Goal: Task Accomplishment & Management: Manage account settings

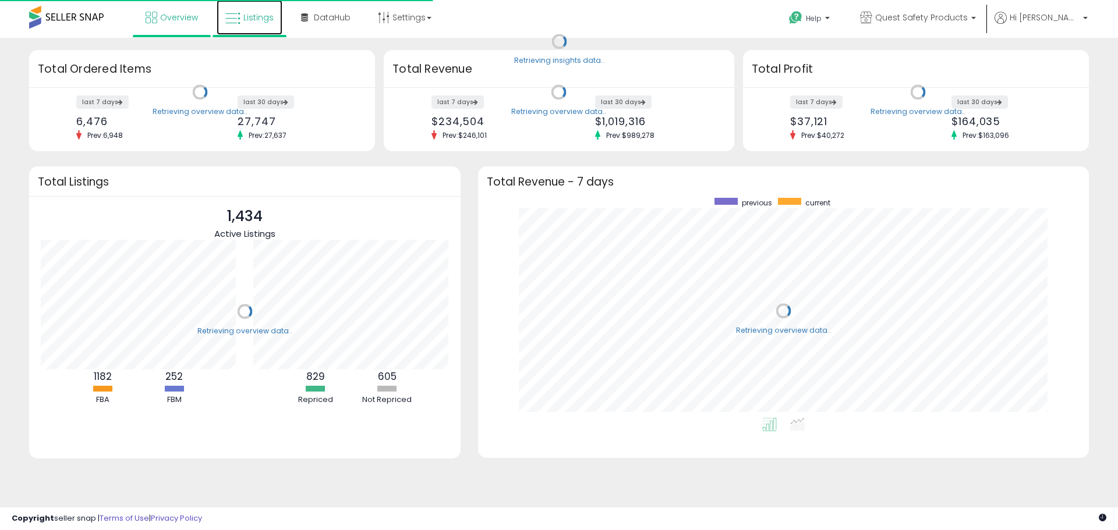
click at [261, 20] on span "Listings" at bounding box center [258, 18] width 30 height 12
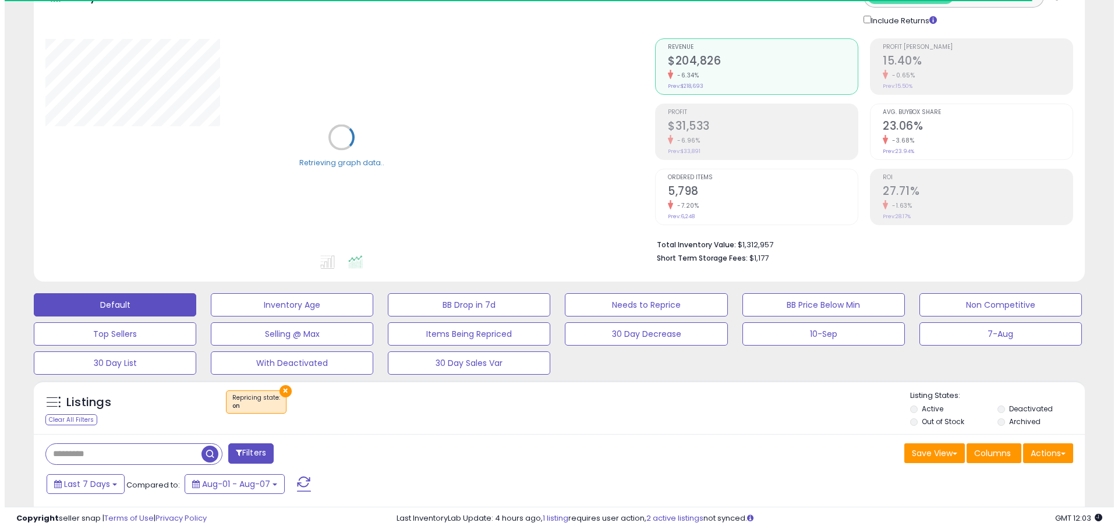
scroll to position [155, 0]
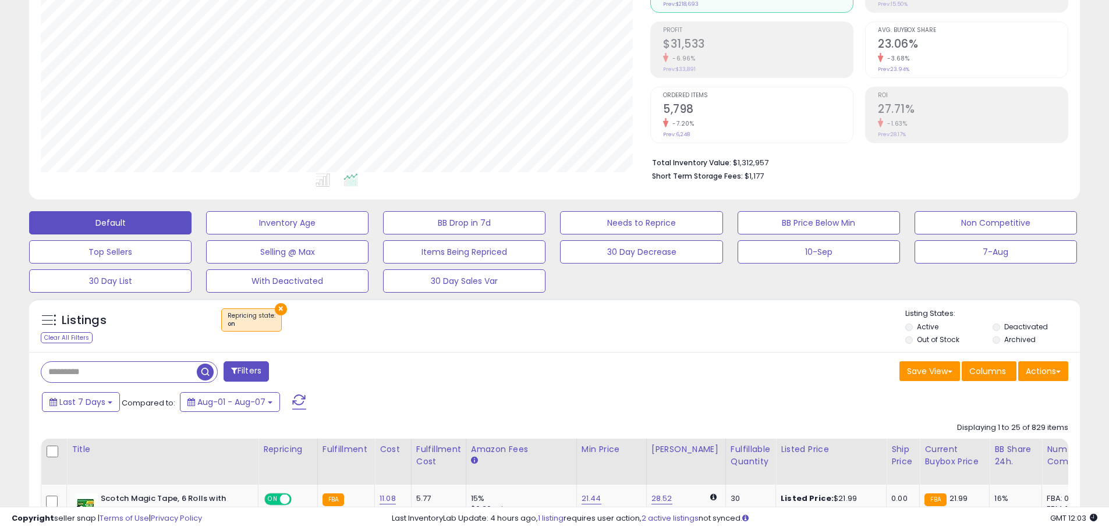
click at [275, 309] on button "×" at bounding box center [281, 309] width 12 height 12
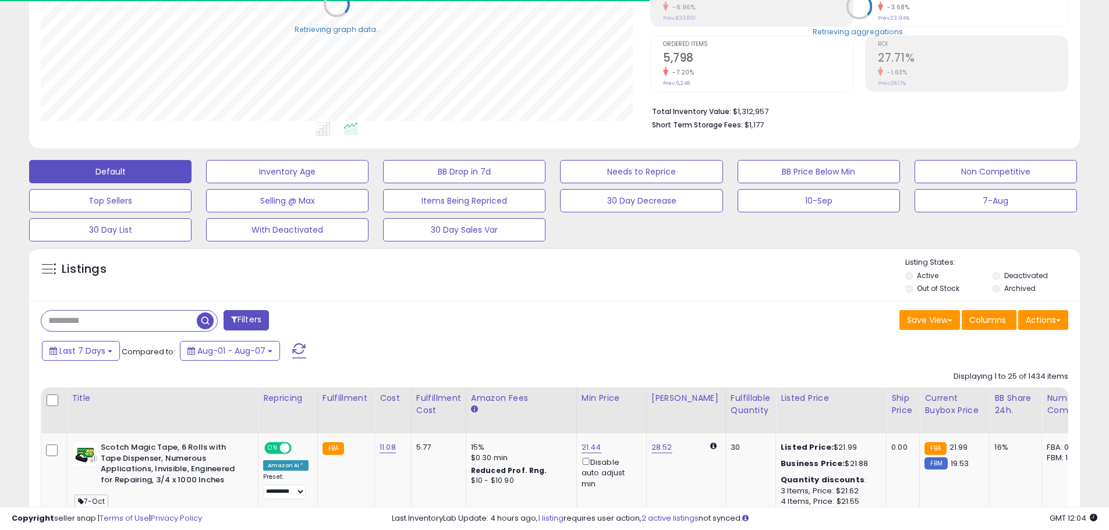
scroll to position [233, 0]
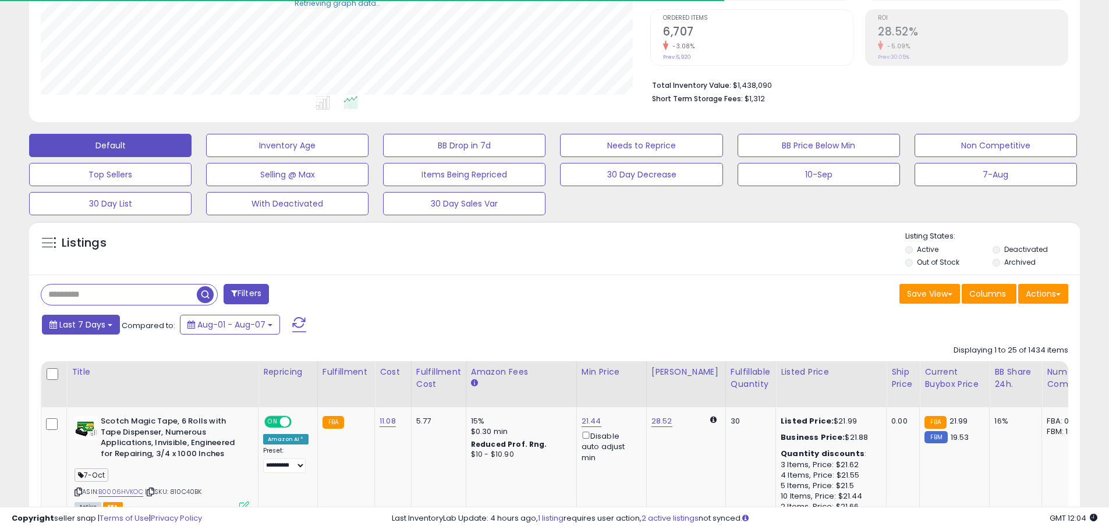
click at [111, 325] on b at bounding box center [110, 325] width 5 height 2
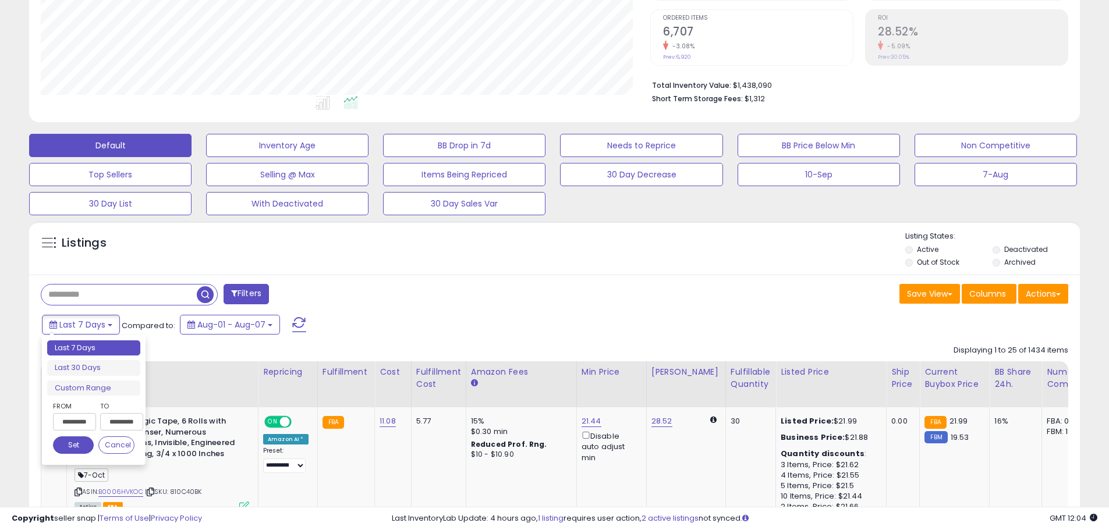
scroll to position [239, 610]
click at [95, 413] on div "**********" at bounding box center [114, 419] width 41 height 36
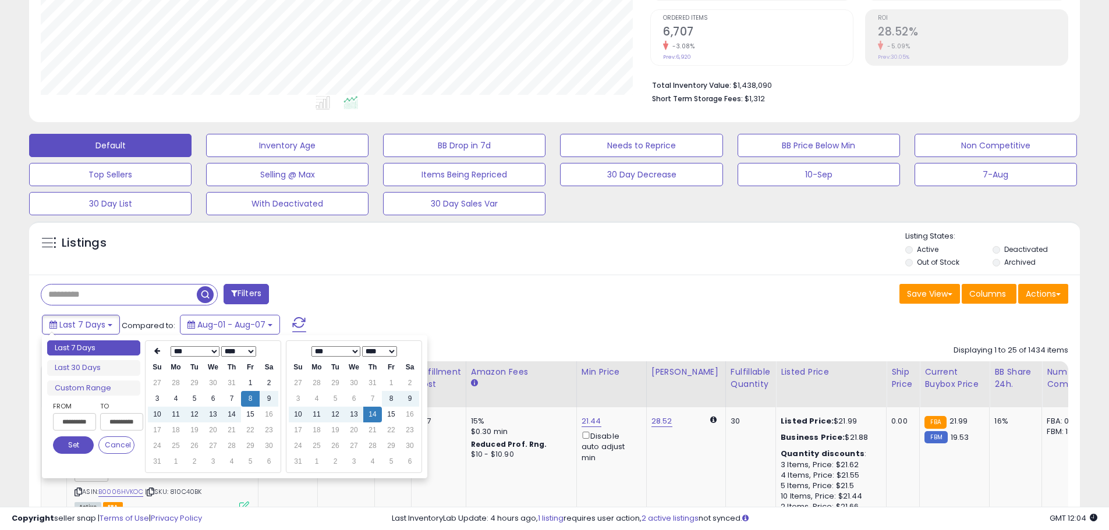
type input "**********"
click at [390, 417] on td "15" at bounding box center [391, 415] width 19 height 16
type input "**********"
click at [85, 441] on button "Set" at bounding box center [73, 445] width 41 height 17
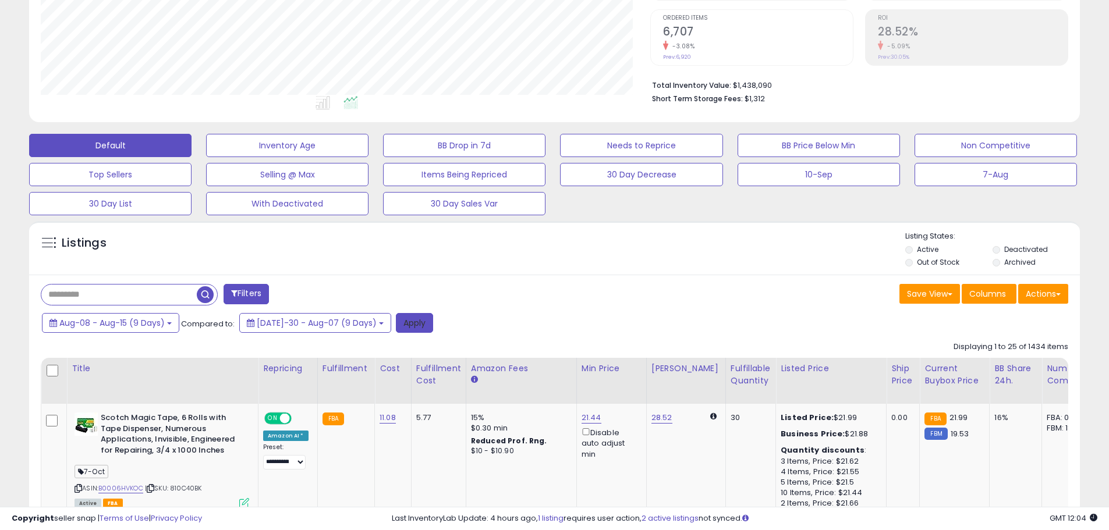
click at [396, 321] on button "Apply" at bounding box center [414, 323] width 37 height 20
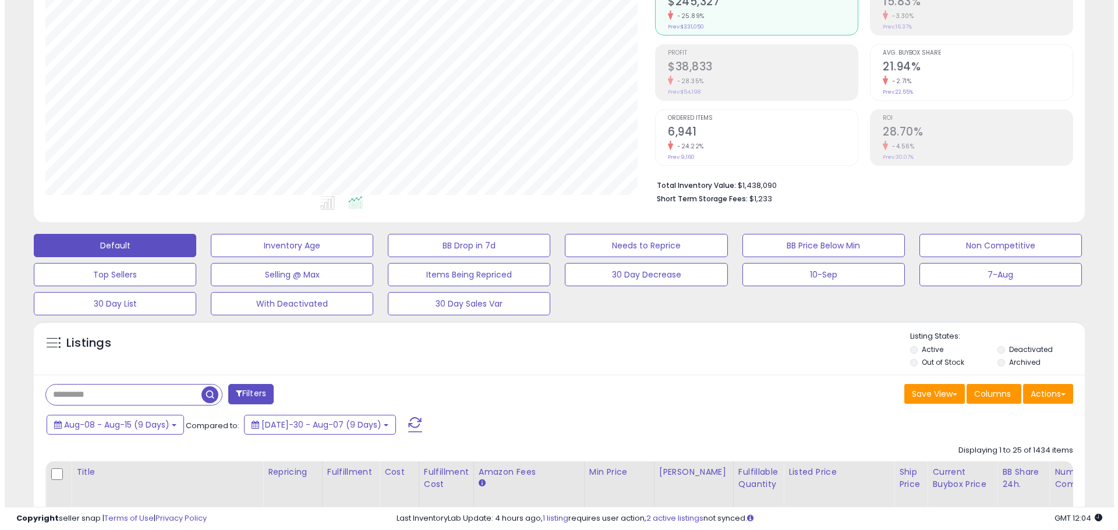
scroll to position [65, 0]
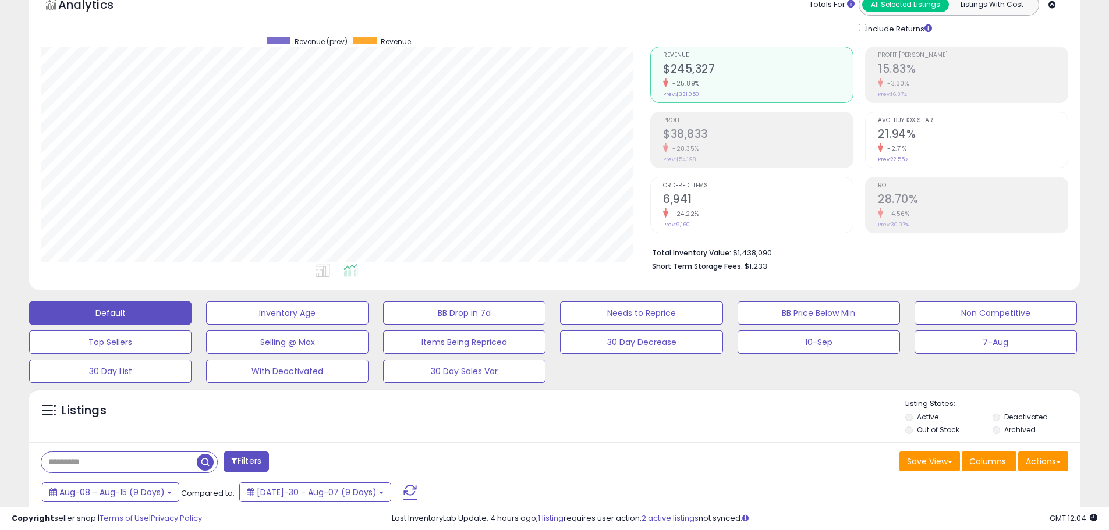
click at [773, 151] on div "-28.35%" at bounding box center [758, 148] width 190 height 11
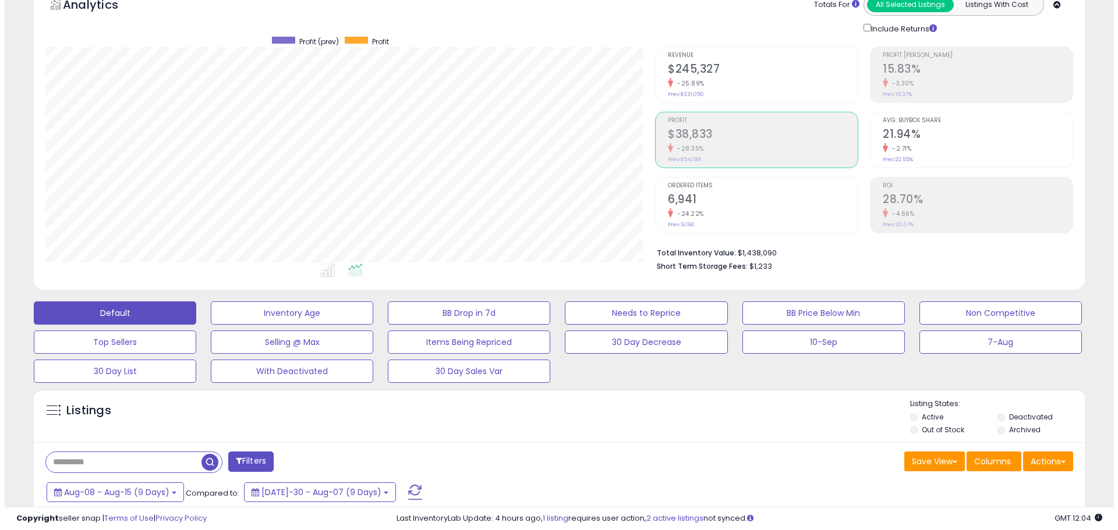
scroll to position [582034, 581663]
drag, startPoint x: 967, startPoint y: 100, endPoint x: 953, endPoint y: 87, distance: 18.5
click at [967, 99] on li "Profit Margin 15.83% -3.30% Prev: 16.37%" at bounding box center [966, 75] width 203 height 56
click at [693, 130] on h2 "$38,833" at bounding box center [758, 136] width 190 height 16
click at [716, 79] on div "-25.89%" at bounding box center [758, 83] width 190 height 11
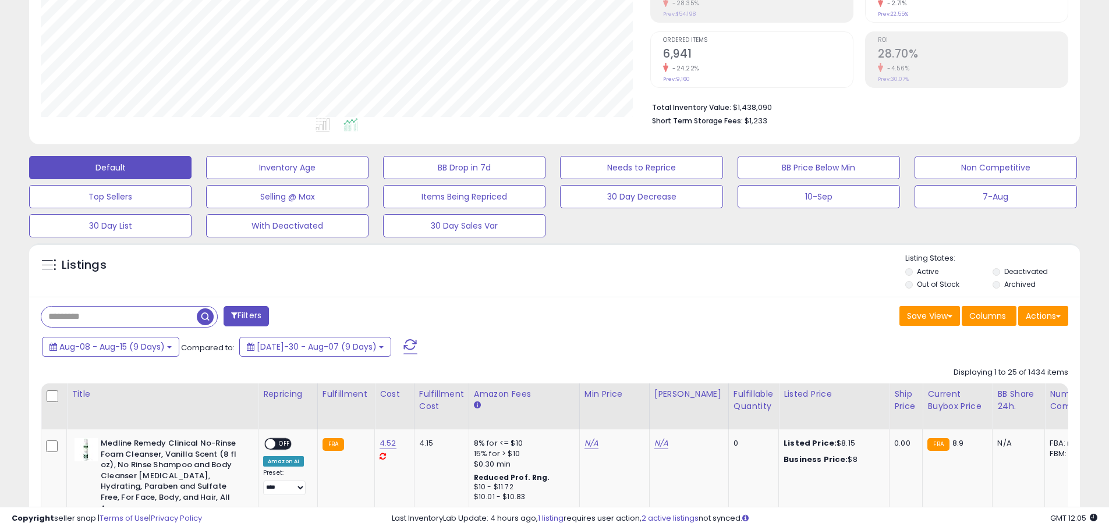
scroll to position [233, 0]
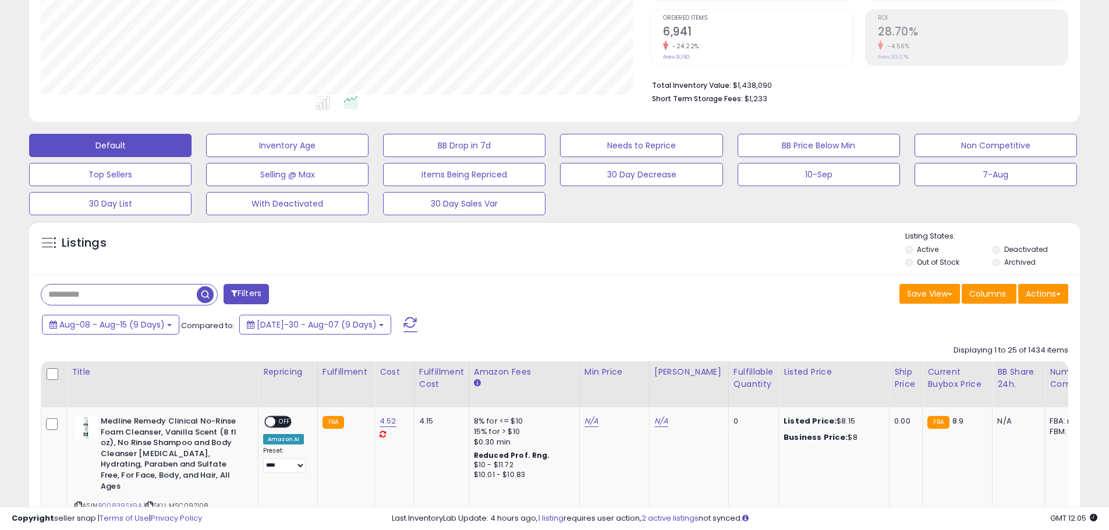
click at [206, 157] on button "30 Day List" at bounding box center [287, 145] width 162 height 23
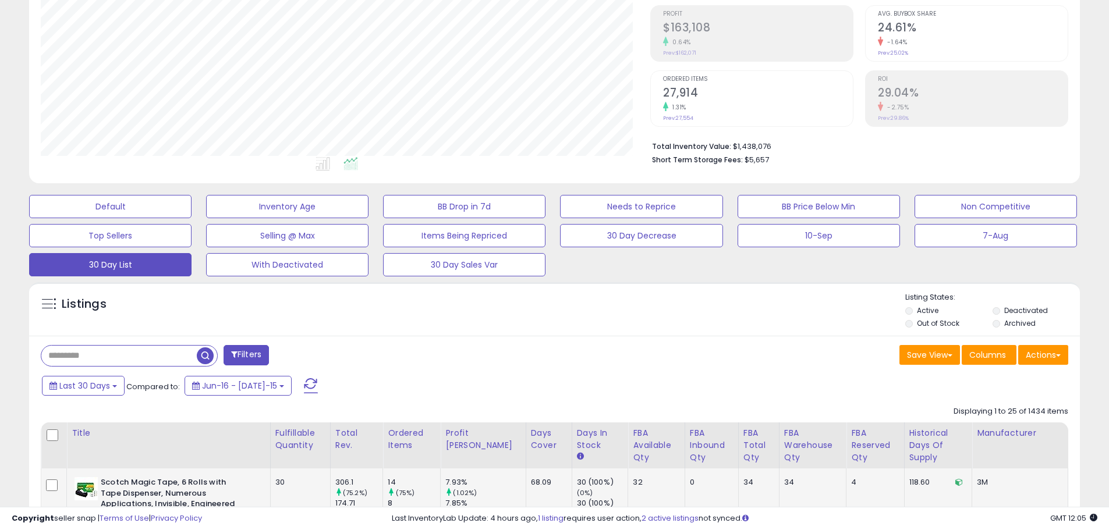
scroll to position [388, 0]
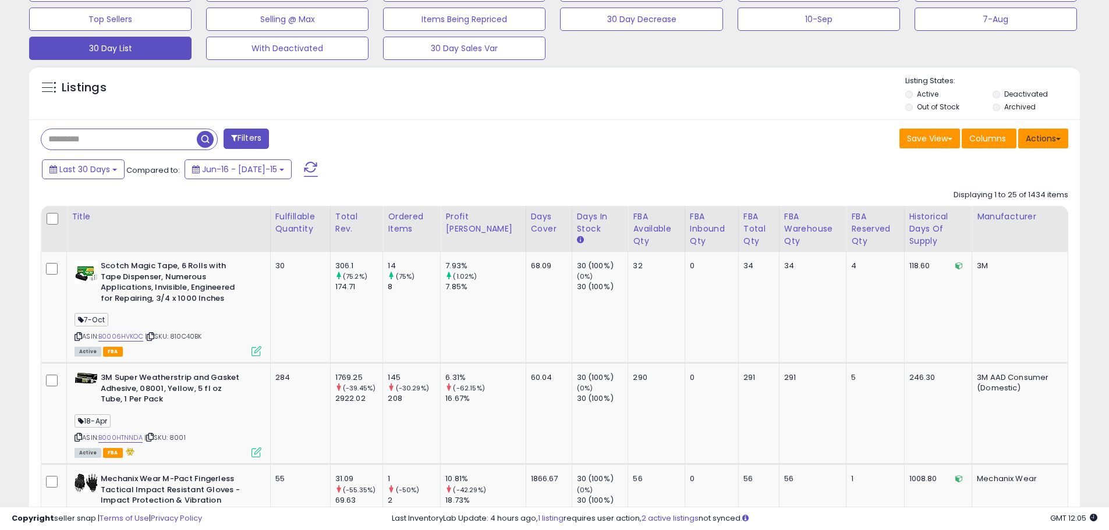
click at [1054, 145] on button "Actions" at bounding box center [1043, 139] width 50 height 20
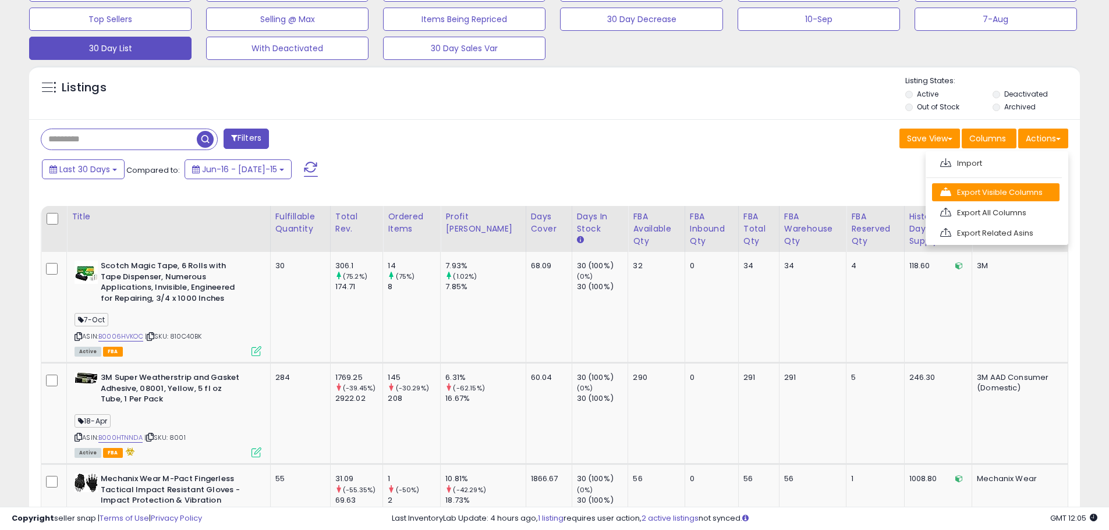
click at [979, 196] on link "Export Visible Columns" at bounding box center [996, 192] width 128 height 18
drag, startPoint x: 979, startPoint y: 2, endPoint x: 698, endPoint y: 77, distance: 291.7
click at [698, 77] on div "Listings" at bounding box center [554, 96] width 1051 height 40
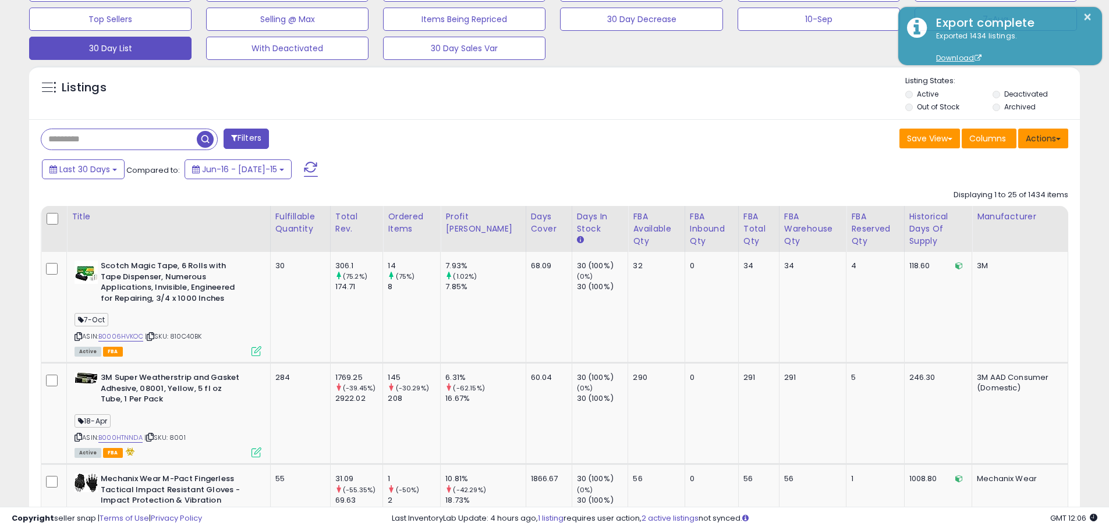
click at [1056, 137] on button "Actions" at bounding box center [1043, 139] width 50 height 20
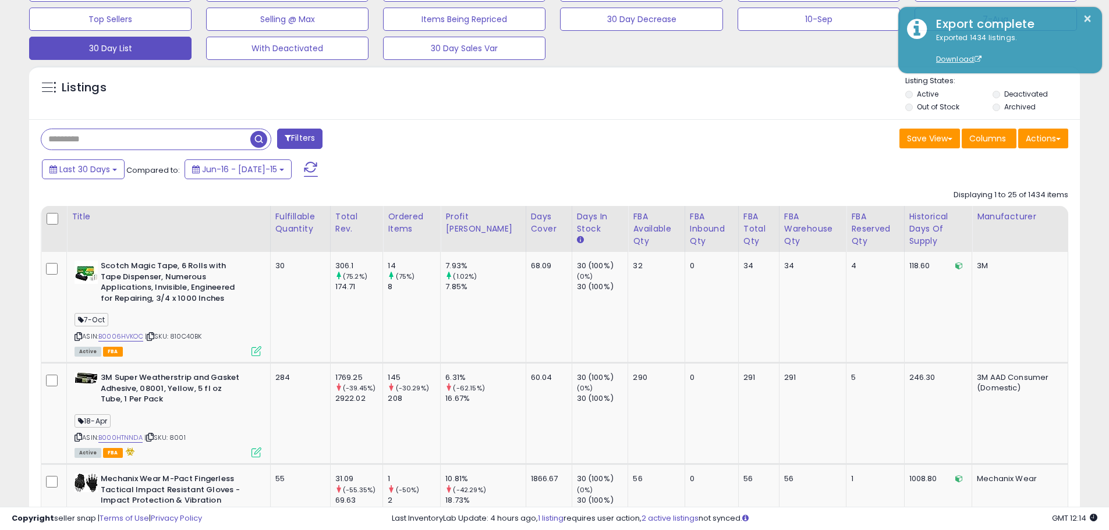
click at [178, 139] on input "text" at bounding box center [145, 139] width 209 height 20
paste input "*********"
type input "*********"
click at [308, 135] on span "button" at bounding box center [306, 139] width 17 height 17
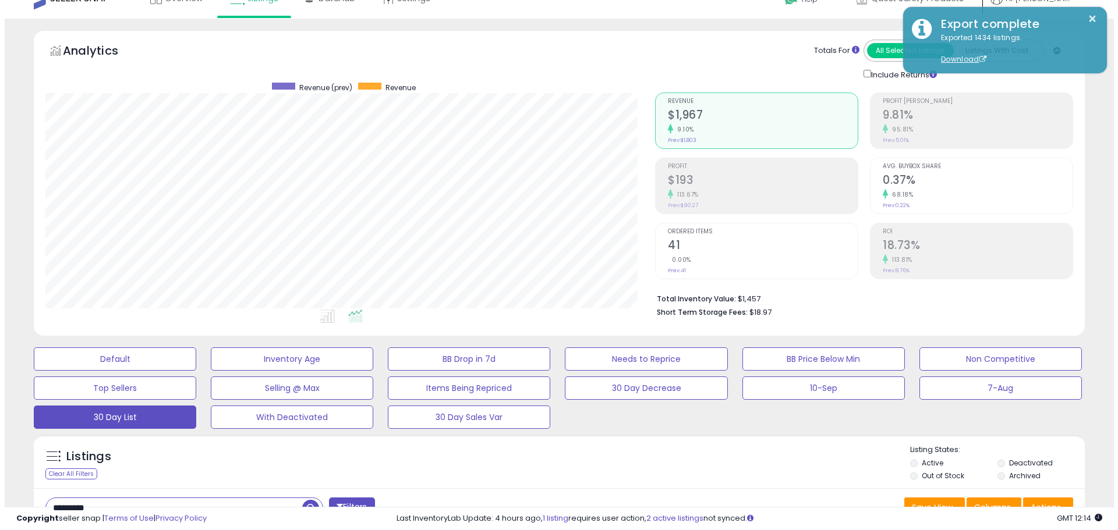
scroll to position [0, 0]
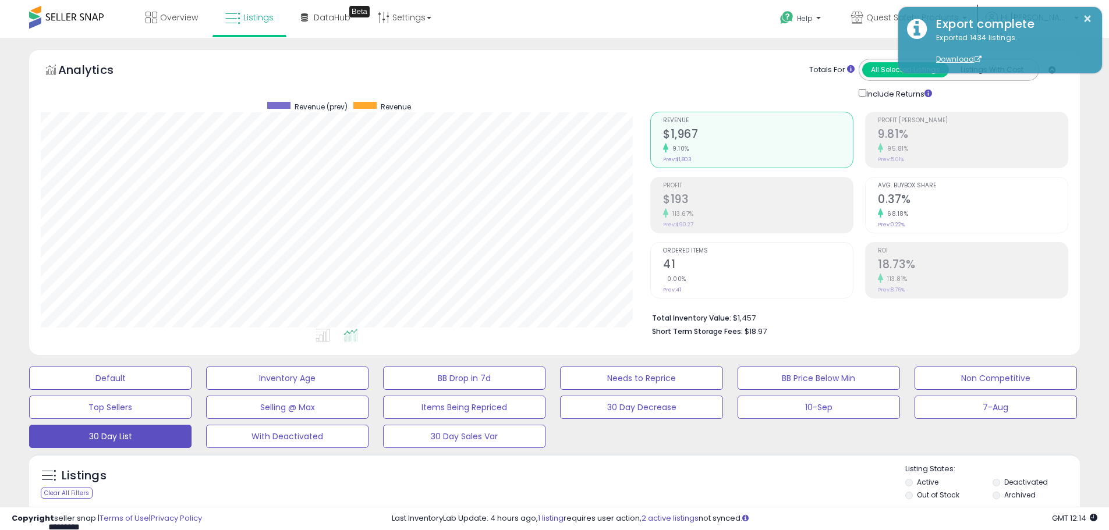
click at [733, 250] on span "Ordered Items" at bounding box center [758, 251] width 190 height 6
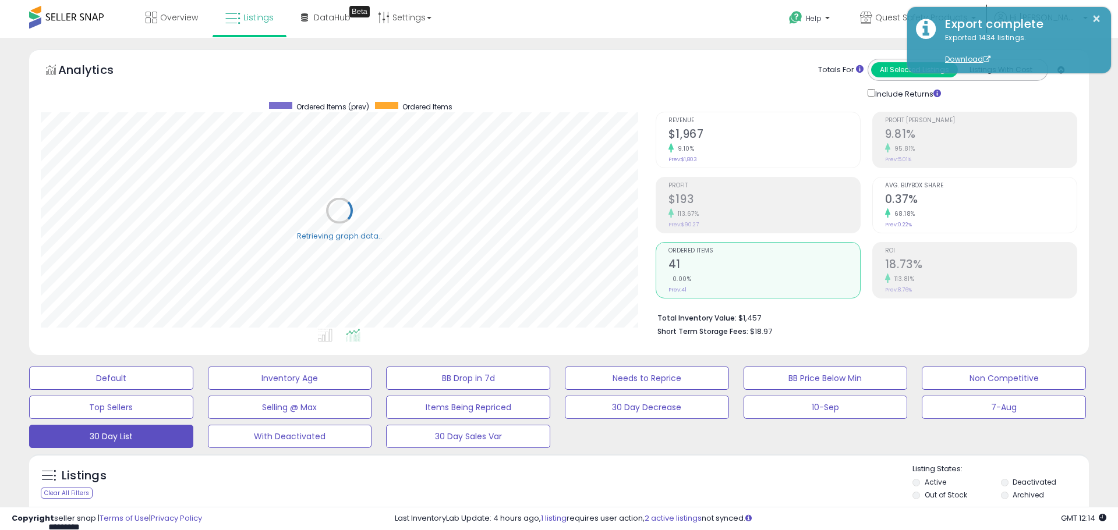
scroll to position [582034, 581663]
click at [692, 151] on div "9.10%" at bounding box center [758, 148] width 190 height 11
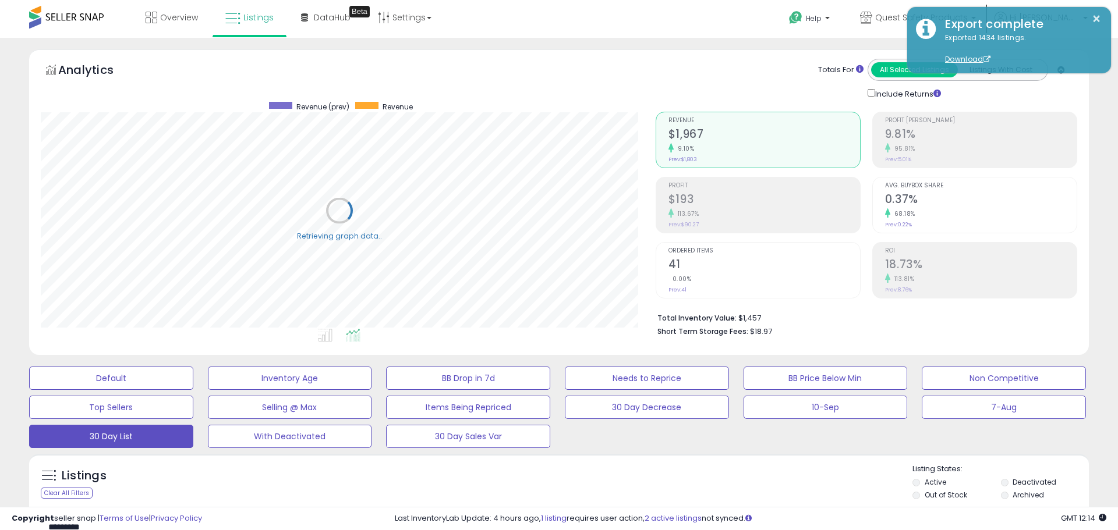
scroll to position [239, 615]
click at [890, 140] on h2 "9.81%" at bounding box center [981, 136] width 192 height 16
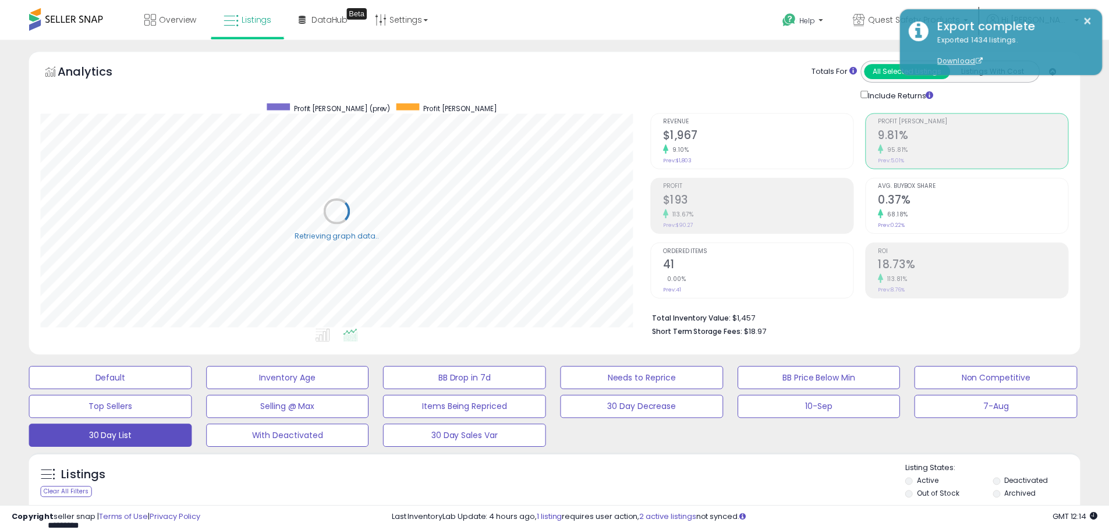
scroll to position [239, 610]
